Goal: Information Seeking & Learning: Check status

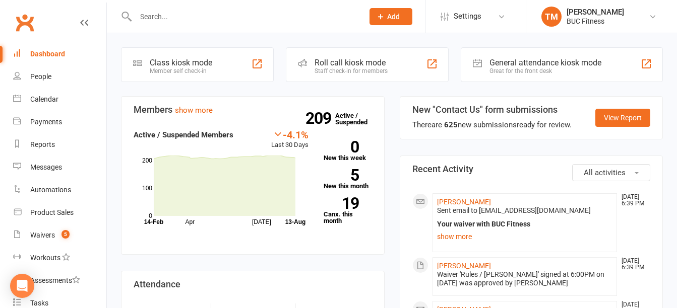
click at [35, 52] on div "Dashboard" at bounding box center [47, 54] width 35 height 8
click at [345, 214] on link "19 Canx. this month" at bounding box center [348, 211] width 48 height 27
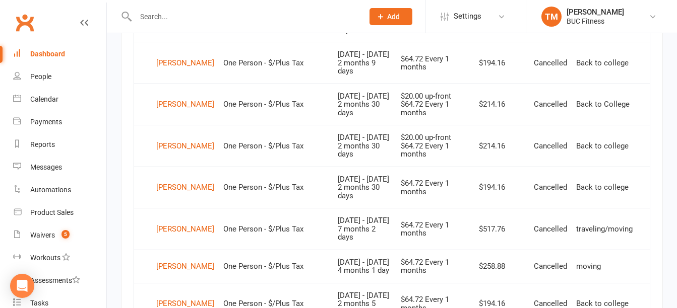
scroll to position [628, 0]
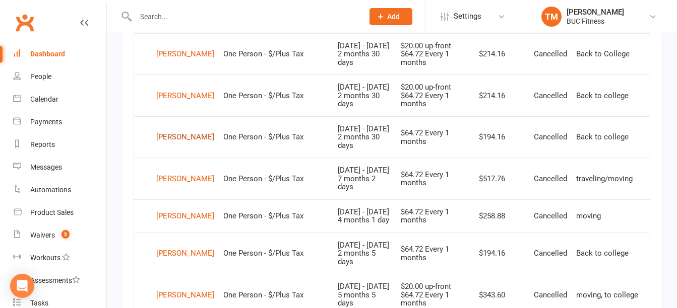
click at [175, 135] on div "[PERSON_NAME]" at bounding box center [185, 137] width 58 height 15
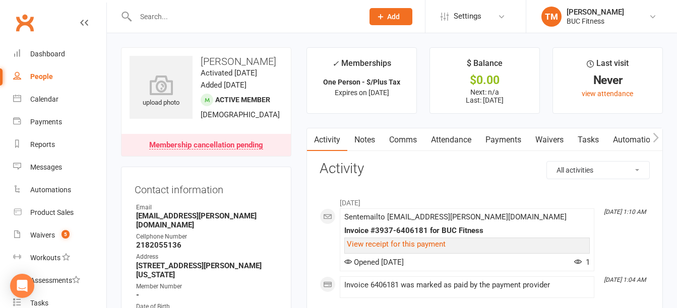
click at [367, 142] on link "Notes" at bounding box center [364, 140] width 35 height 23
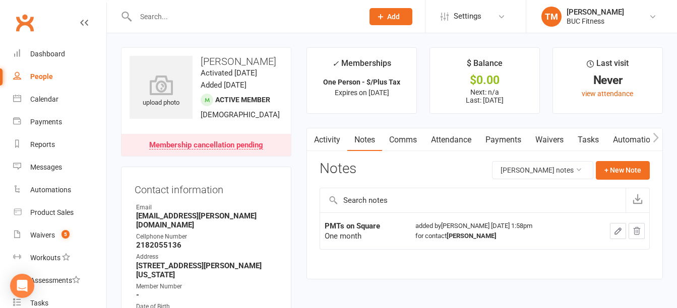
click at [517, 142] on link "Payments" at bounding box center [503, 140] width 50 height 23
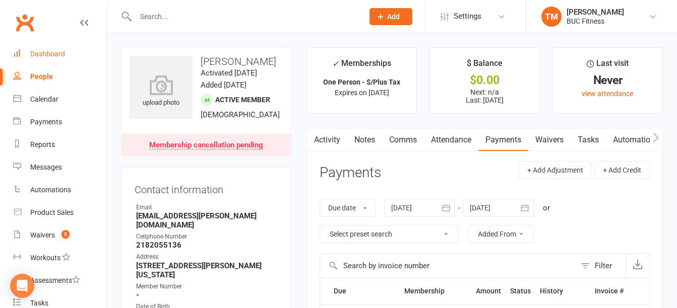
click at [45, 55] on div "Dashboard" at bounding box center [47, 54] width 35 height 8
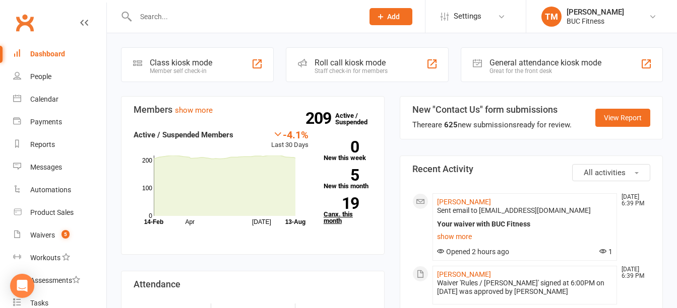
click at [341, 216] on link "19 Canx. this month" at bounding box center [348, 211] width 48 height 27
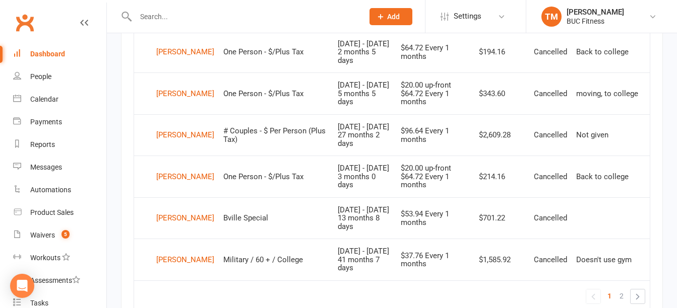
scroll to position [880, 0]
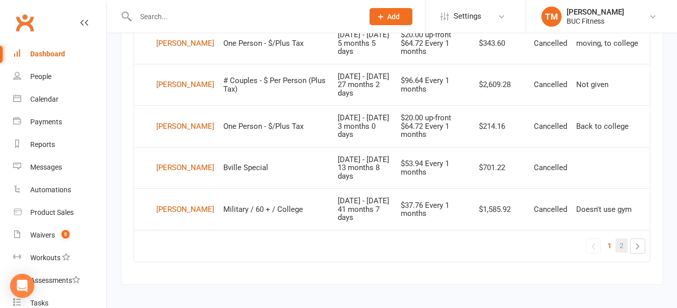
click at [617, 253] on link "2" at bounding box center [621, 246] width 12 height 14
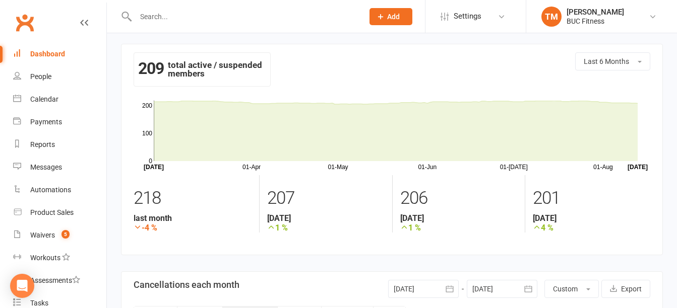
scroll to position [0, 0]
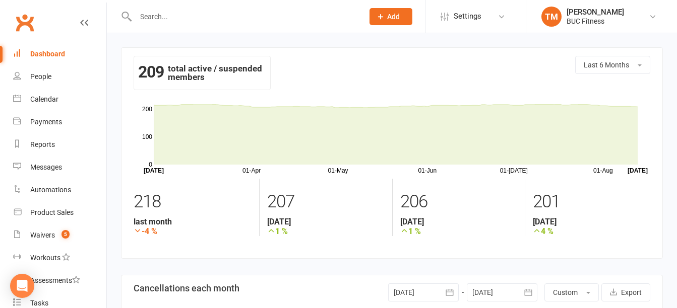
click at [67, 50] on link "Dashboard" at bounding box center [59, 54] width 93 height 23
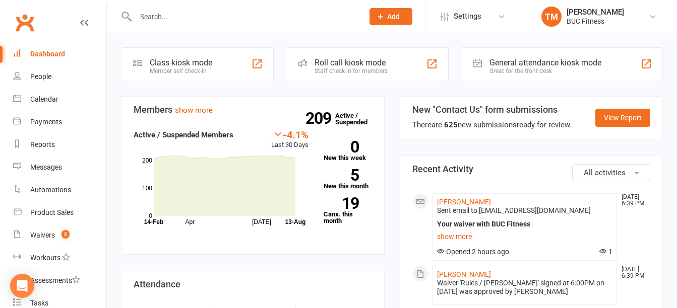
click at [361, 183] on link "5 New this month" at bounding box center [348, 179] width 48 height 20
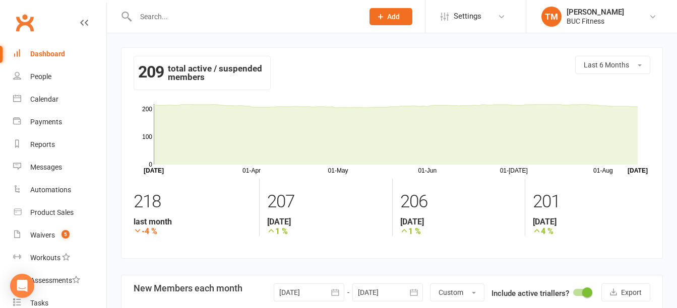
click at [35, 53] on div "Dashboard" at bounding box center [47, 54] width 35 height 8
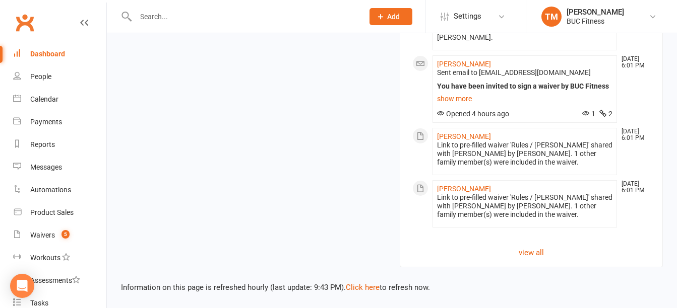
scroll to position [1184, 0]
